Goal: Task Accomplishment & Management: Complete application form

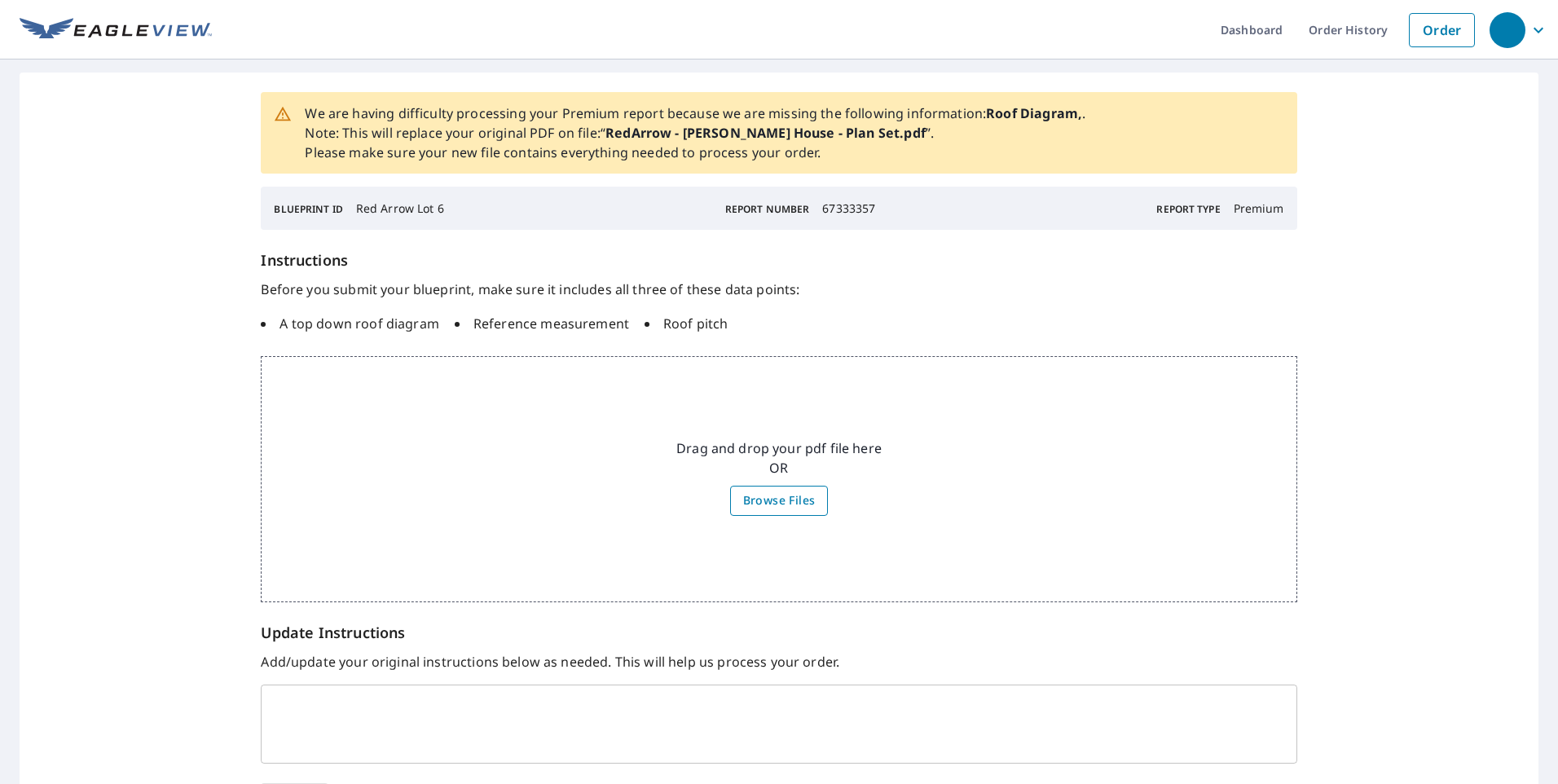
click at [731, 501] on label "Browse Files" at bounding box center [779, 500] width 99 height 30
click at [0, 0] on input "Browse Files" at bounding box center [0, 0] width 0 height 0
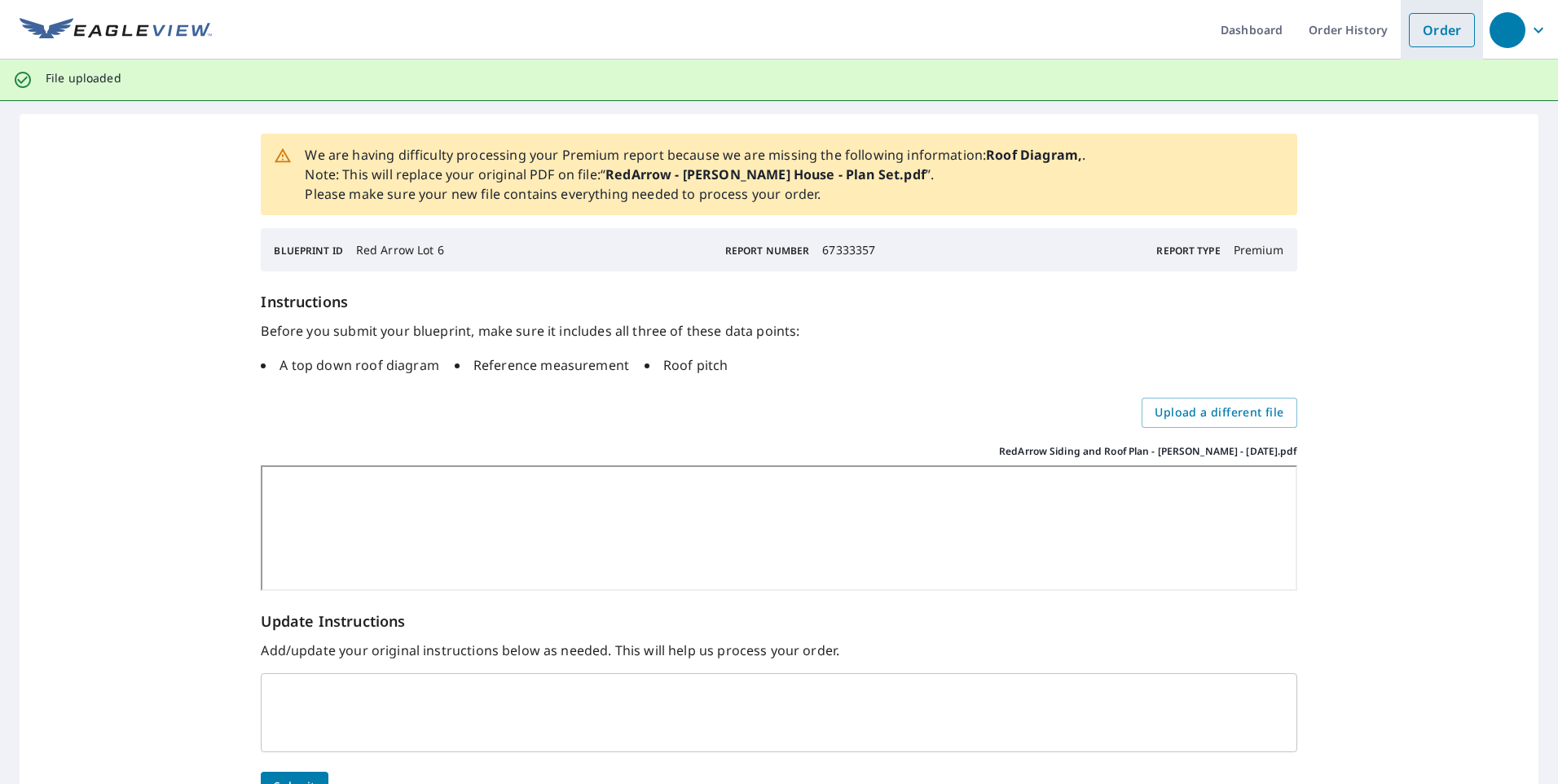
click at [1434, 36] on link "Order" at bounding box center [1442, 30] width 66 height 34
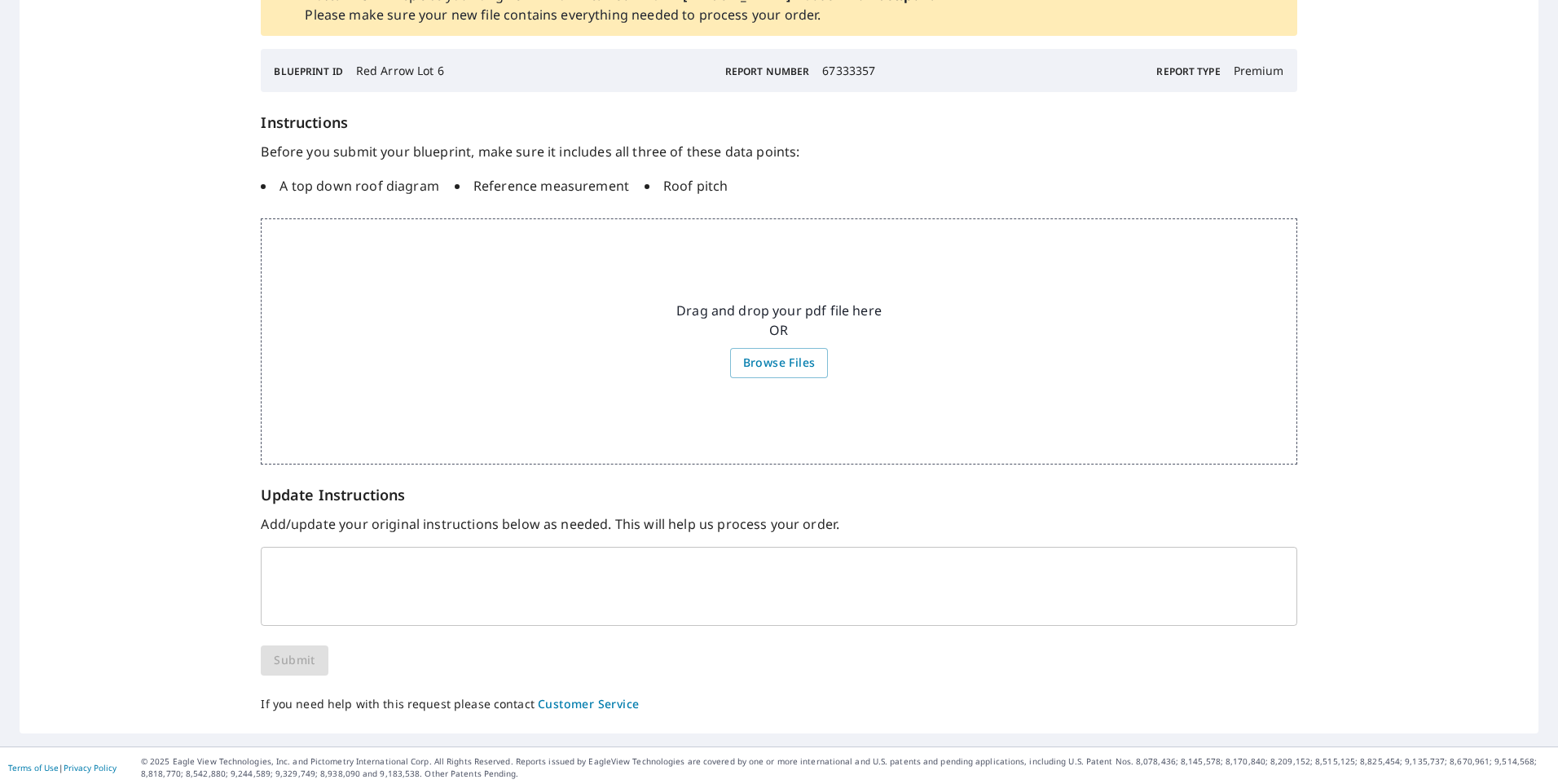
scroll to position [142, 0]
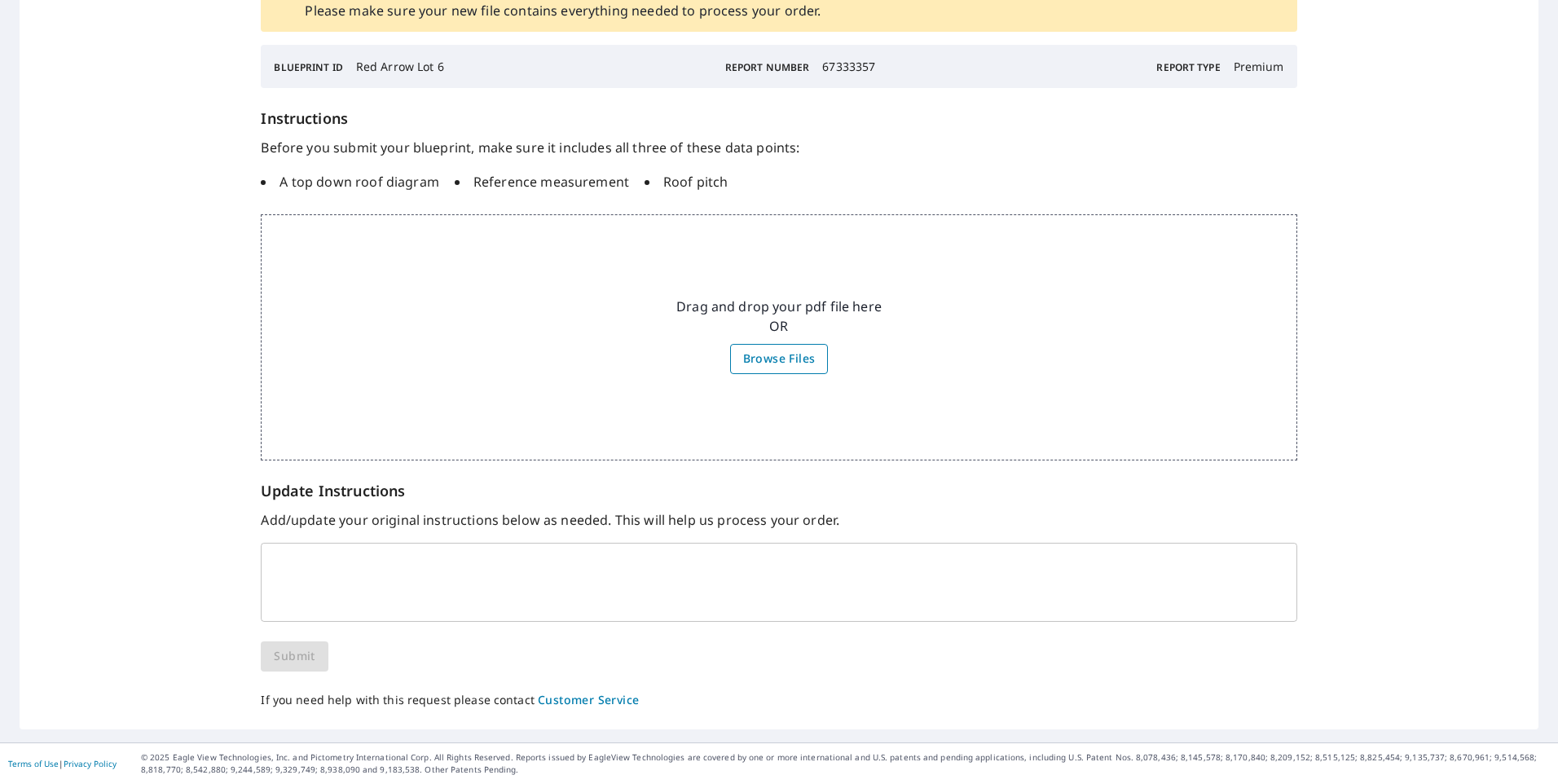
click at [769, 368] on span "Browse Files" at bounding box center [779, 359] width 72 height 21
click at [0, 0] on input "Browse Files" at bounding box center [0, 0] width 0 height 0
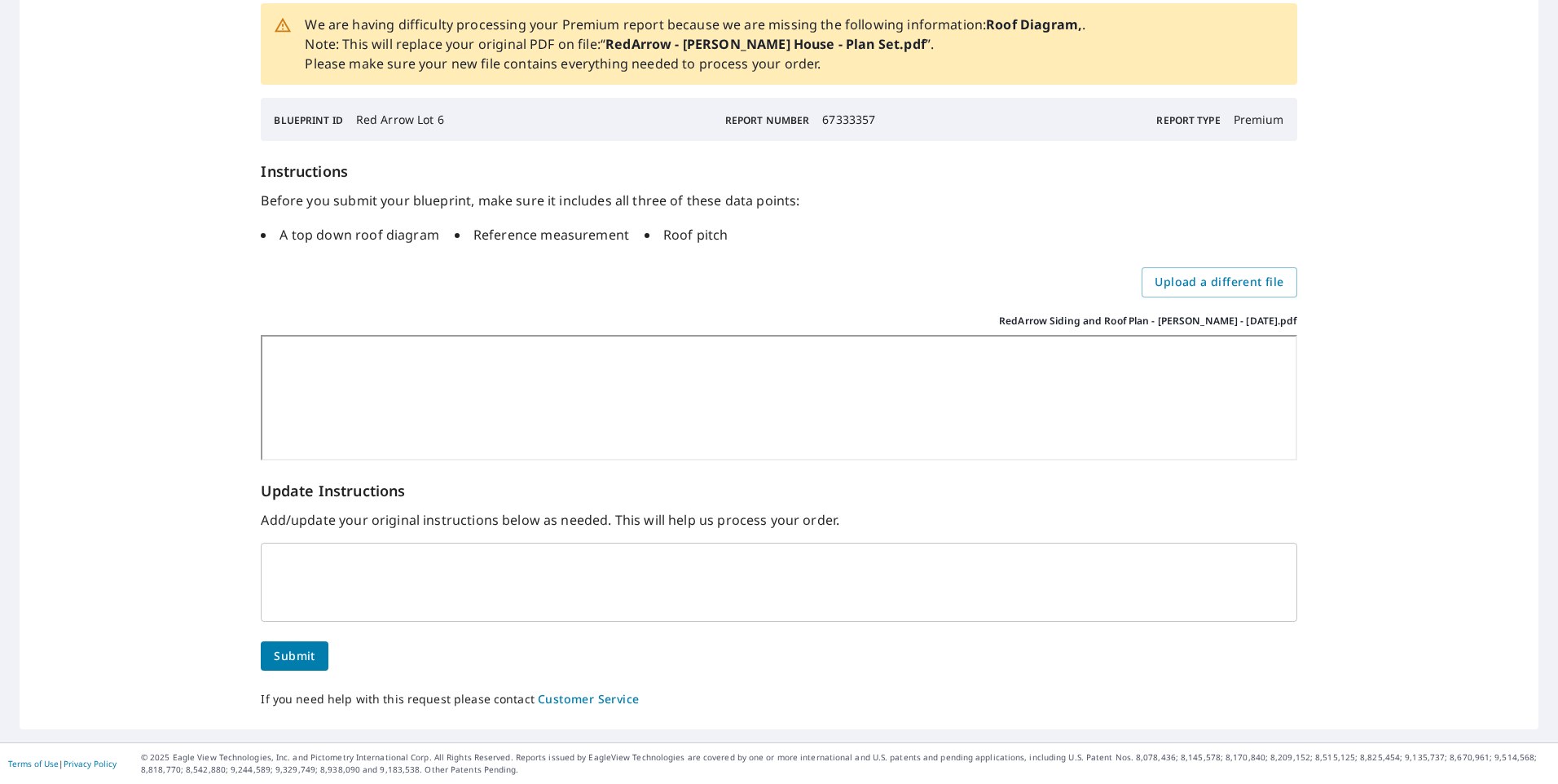
scroll to position [131, 0]
click at [296, 663] on span "Submit" at bounding box center [294, 656] width 40 height 21
click at [287, 653] on span "Submit" at bounding box center [294, 656] width 40 height 21
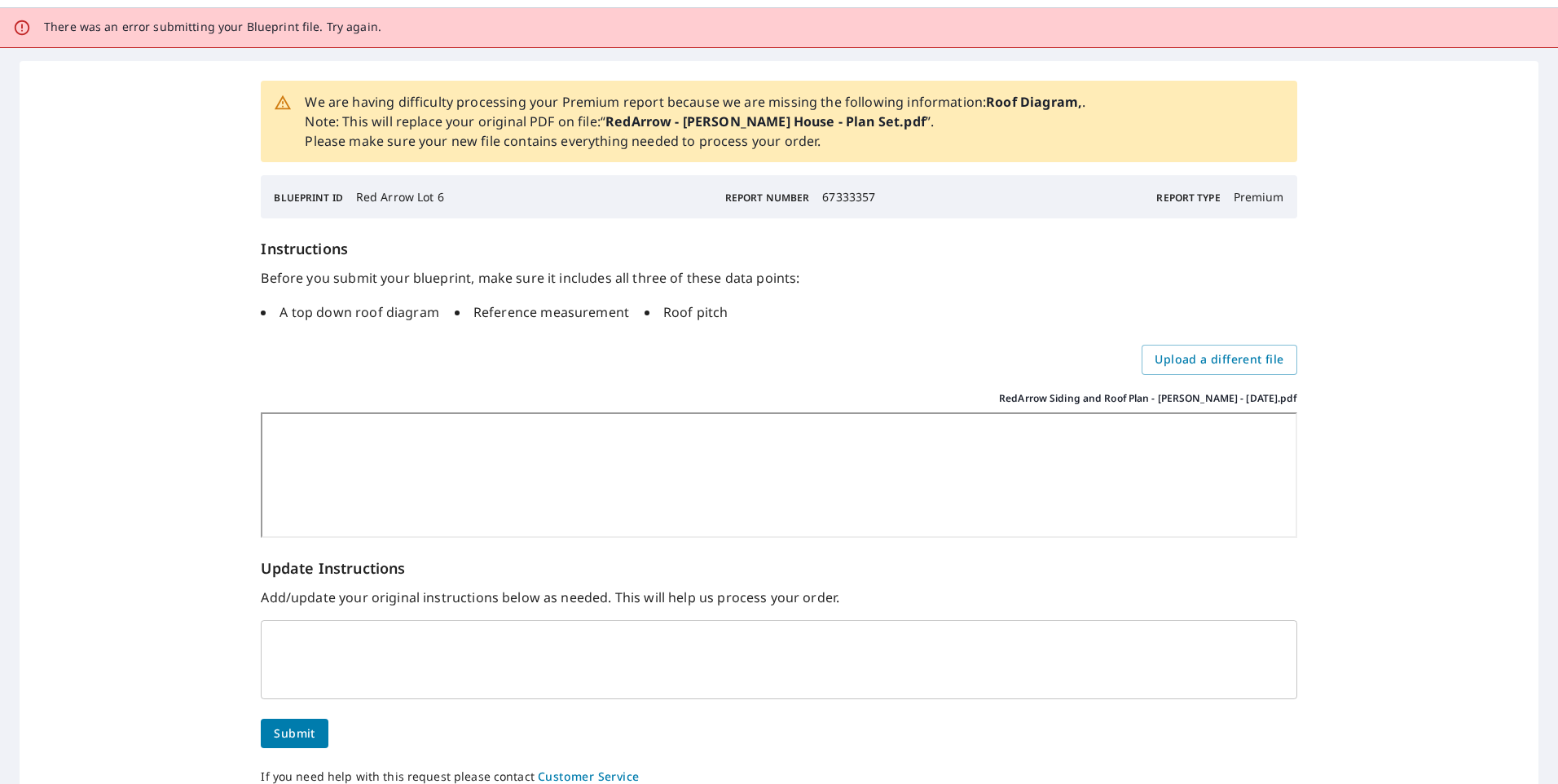
scroll to position [0, 0]
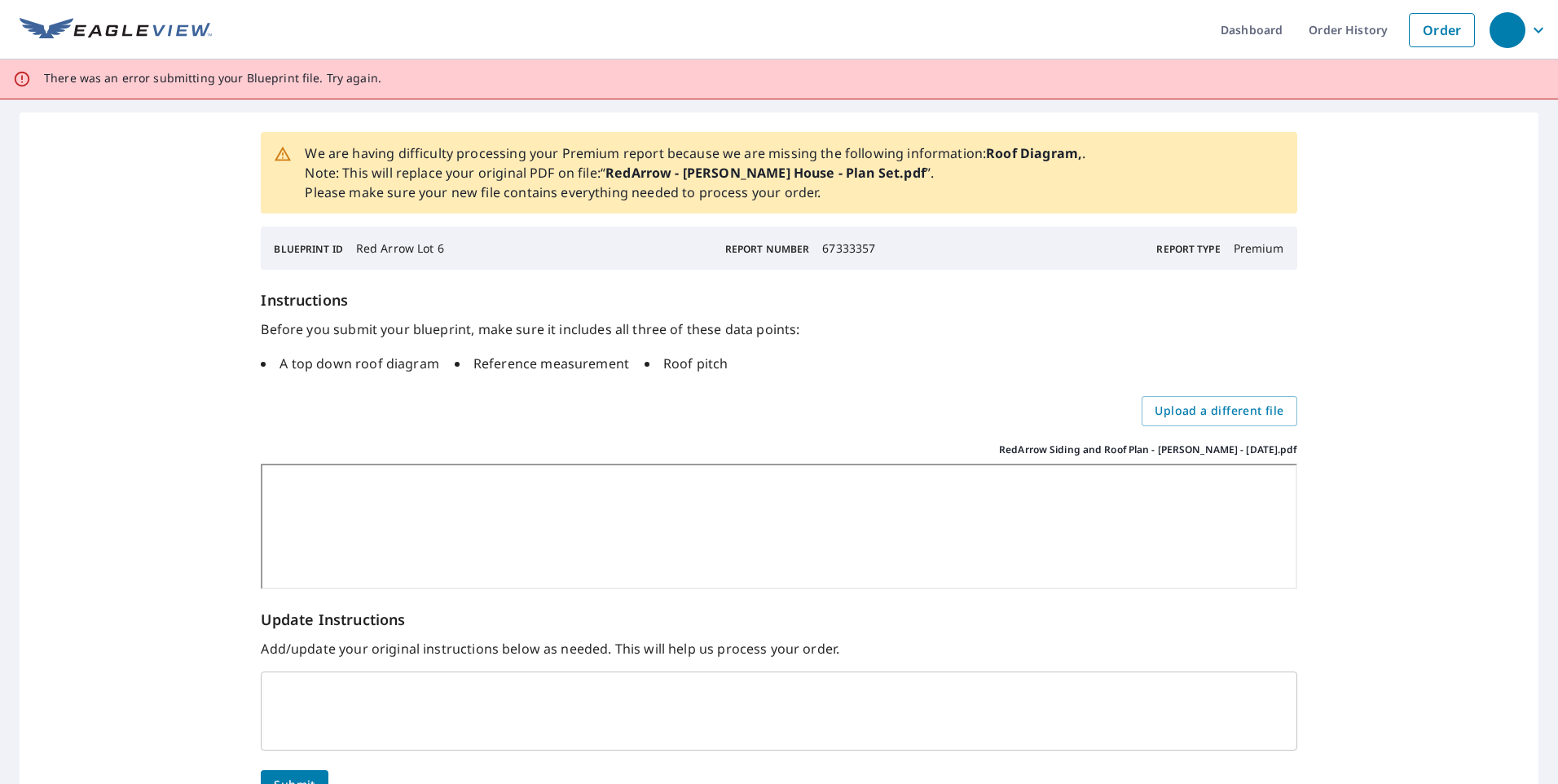
click at [938, 675] on div "x ​" at bounding box center [779, 711] width 1036 height 79
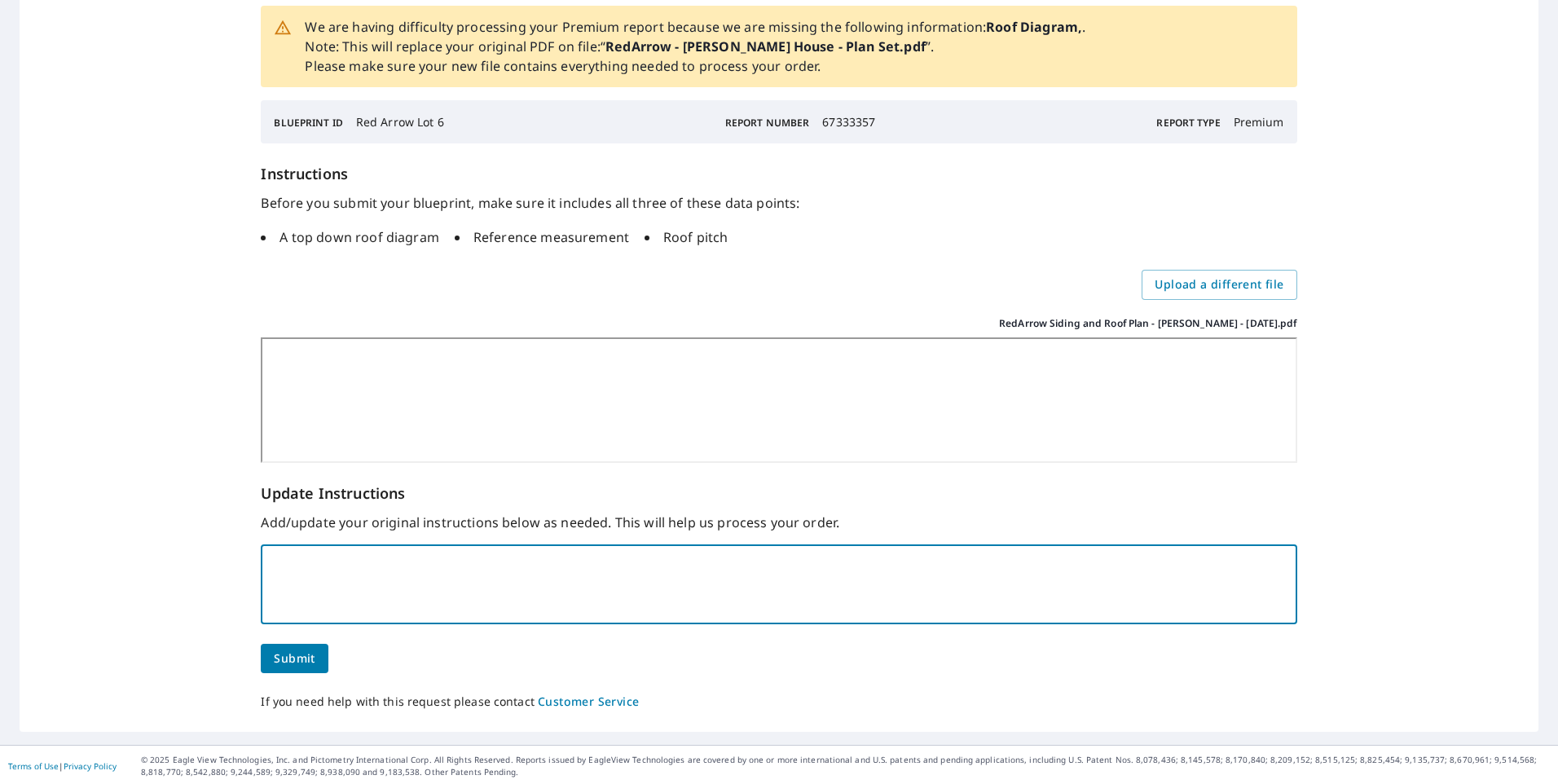
scroll to position [129, 0]
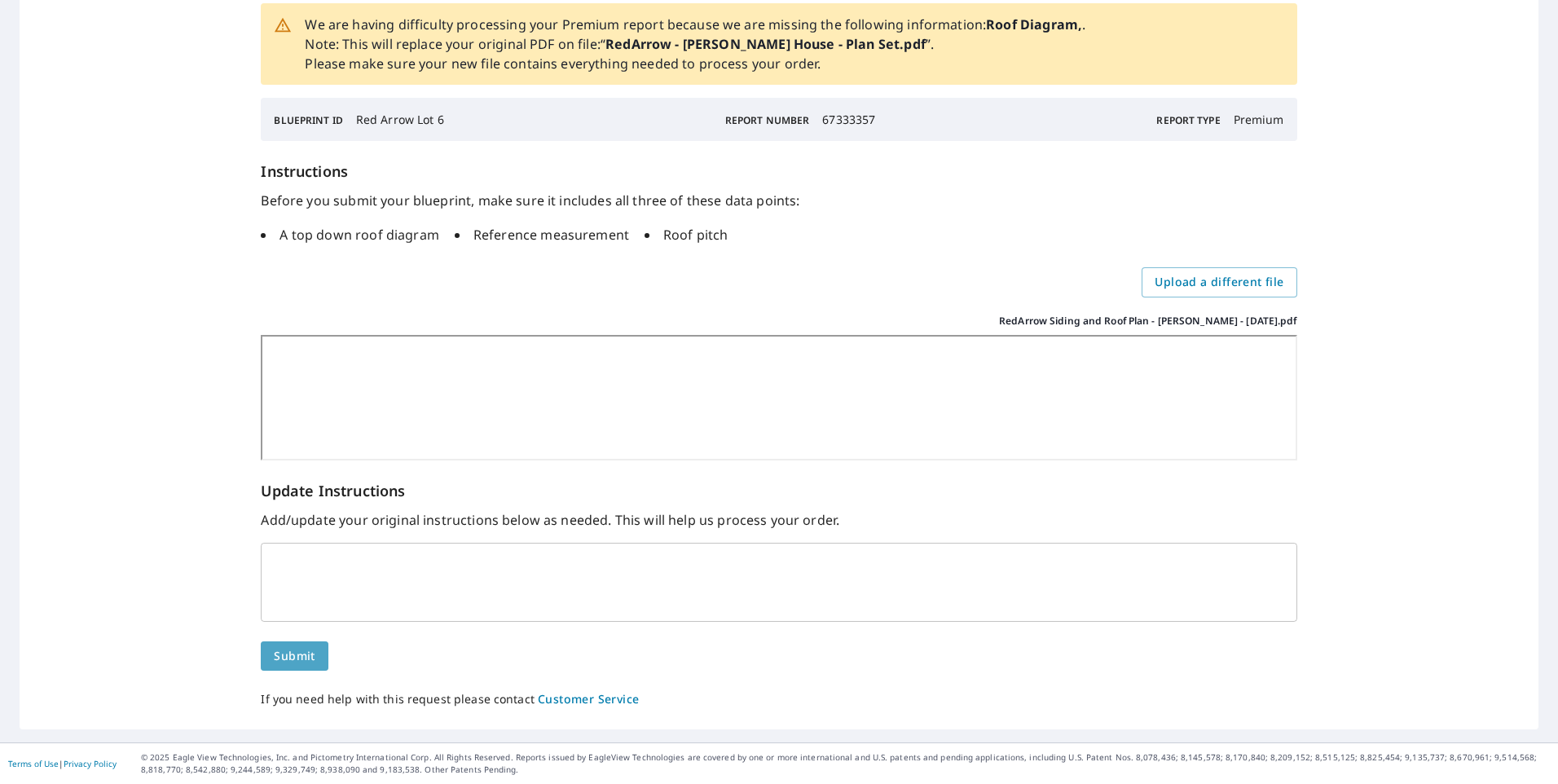
click at [304, 661] on span "Submit" at bounding box center [294, 656] width 40 height 21
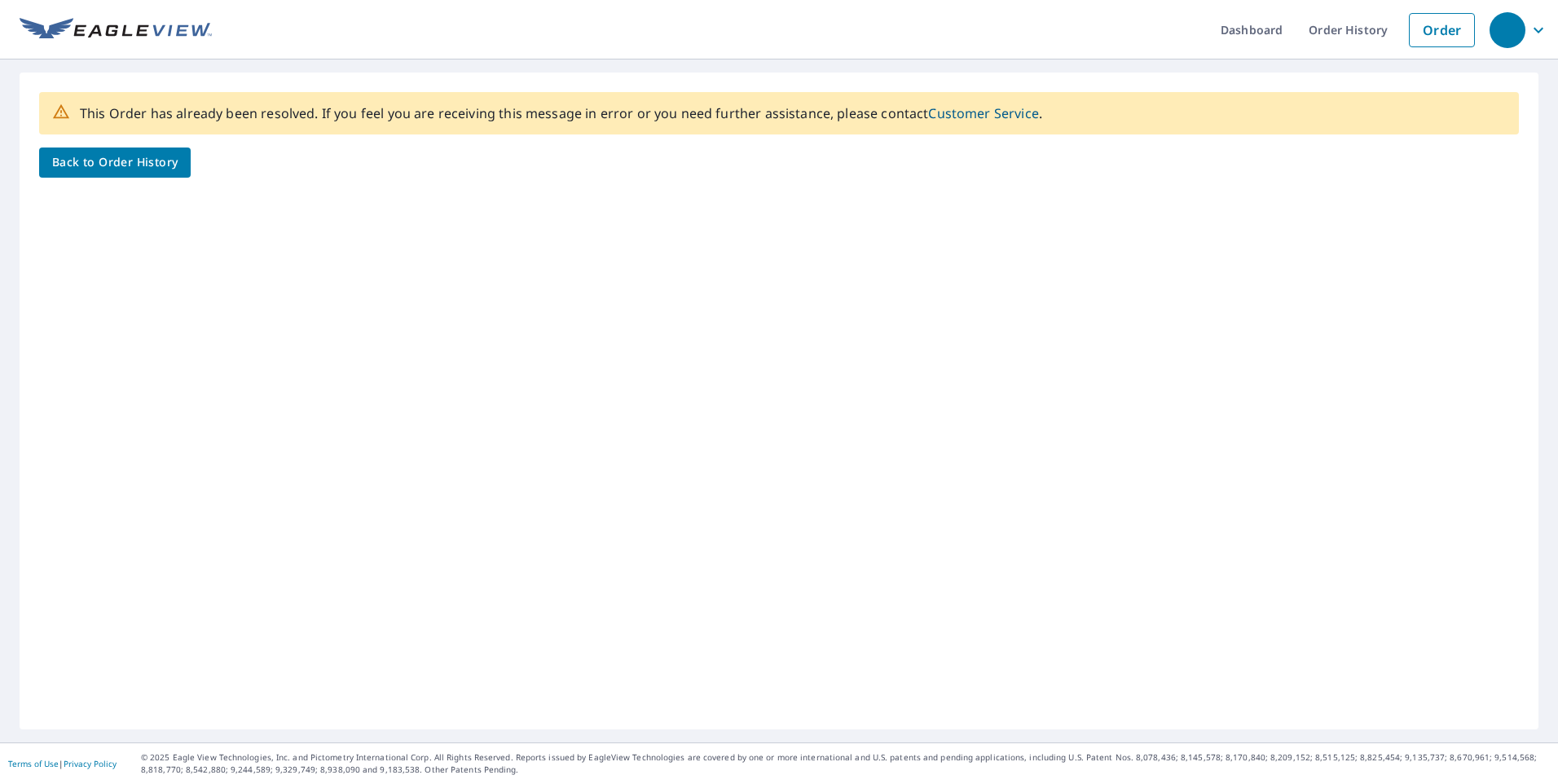
click at [122, 167] on span "Back to Order History" at bounding box center [116, 162] width 126 height 21
